Goal: Task Accomplishment & Management: Use online tool/utility

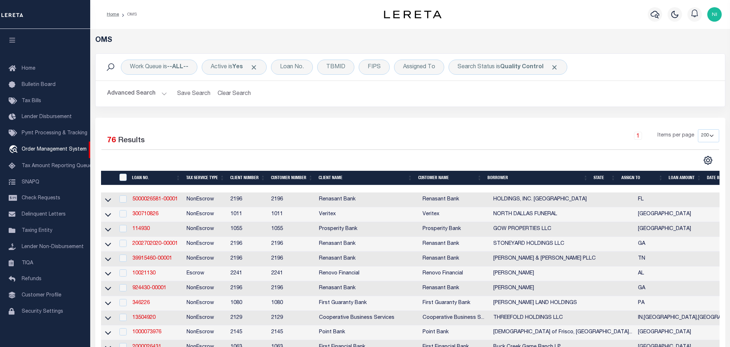
select select "200"
click at [331, 111] on div "Work Queue is --ALL-- Active is Yes Loan No. TBMID FIPS Assigned To Search Stat…" at bounding box center [410, 85] width 641 height 64
click at [522, 113] on div "Work Queue is --ALL-- Active is Yes Loan No. TBMID FIPS Assigned To Search Stat…" at bounding box center [410, 85] width 641 height 64
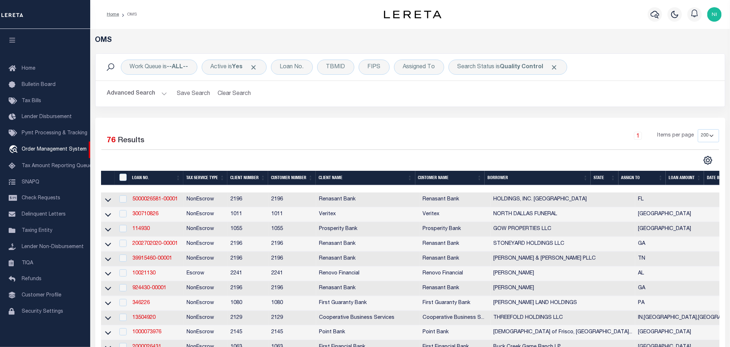
click at [522, 109] on div "Work Queue is --ALL-- Active is Yes Loan No. TBMID FIPS Assigned To Search Stat…" at bounding box center [410, 85] width 641 height 64
click at [258, 116] on div "Work Queue is --ALL-- Active is Yes Loan No. TBMID FIPS Assigned To Search Stat…" at bounding box center [410, 85] width 641 height 64
click at [263, 111] on div "Work Queue is --ALL-- Active is Yes Loan No. TBMID FIPS Assigned To Search Stat…" at bounding box center [410, 85] width 641 height 64
click at [225, 114] on div "Work Queue is --ALL-- Active is Yes Loan No. TBMID FIPS Assigned To Search Stat…" at bounding box center [410, 85] width 641 height 64
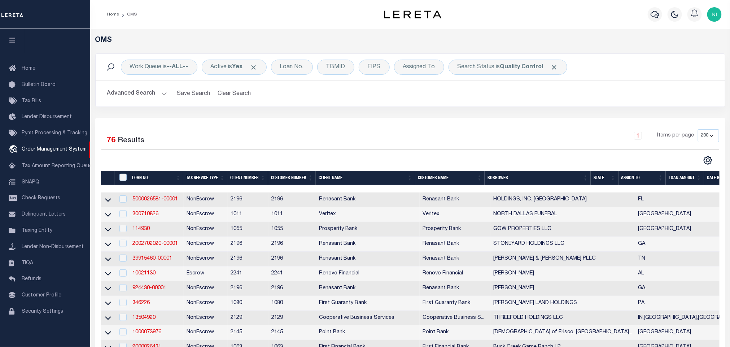
click at [255, 114] on div "Work Queue is --ALL-- Active is Yes Loan No. TBMID FIPS Assigned To Search Stat…" at bounding box center [410, 85] width 641 height 64
click at [256, 112] on div "Work Queue is --ALL-- Active is Yes Loan No. TBMID FIPS Assigned To Search Stat…" at bounding box center [410, 85] width 641 height 64
